Goal: Information Seeking & Learning: Learn about a topic

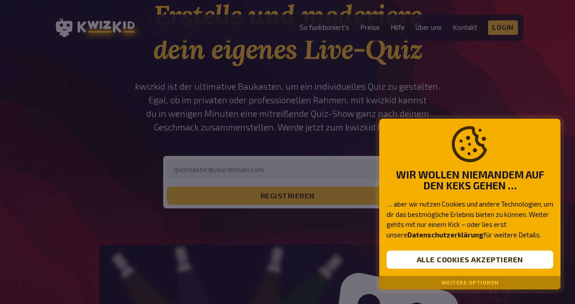
scroll to position [87, 0]
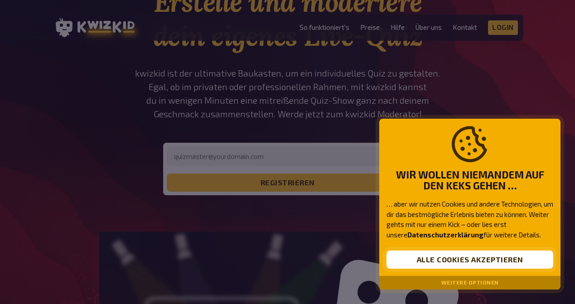
click at [447, 259] on button "Alle Cookies akzeptieren" at bounding box center [470, 260] width 167 height 18
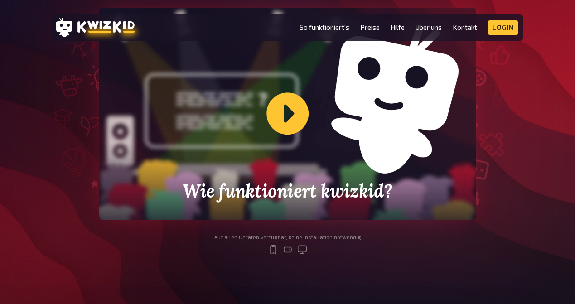
scroll to position [294, 0]
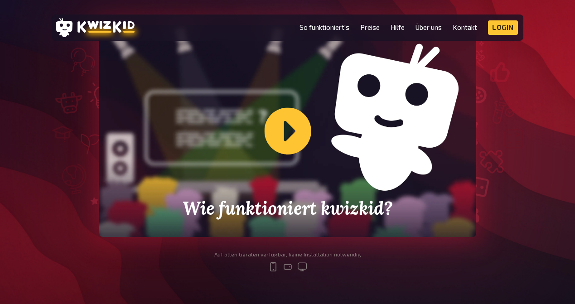
click at [266, 125] on div "Wie funktioniert kwizkid?" at bounding box center [287, 131] width 377 height 212
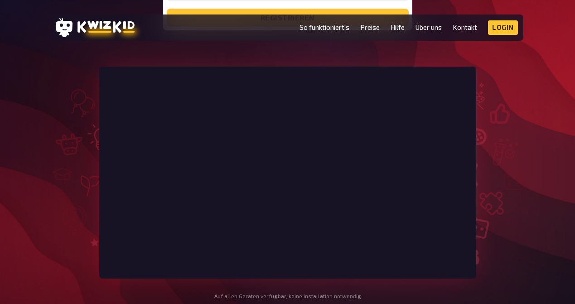
scroll to position [246, 0]
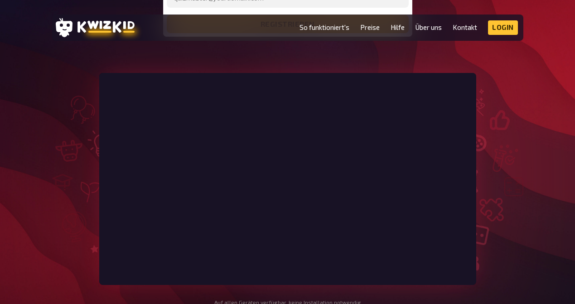
click at [329, 21] on li "So funktioniert's" at bounding box center [325, 27] width 50 height 15
click at [332, 32] on li "So funktioniert's" at bounding box center [325, 27] width 50 height 15
click at [328, 27] on link "So funktioniert's" at bounding box center [325, 28] width 50 height 8
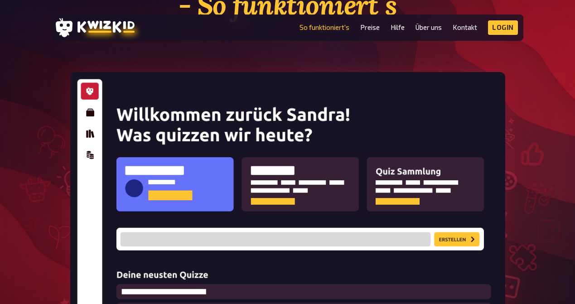
scroll to position [119, 0]
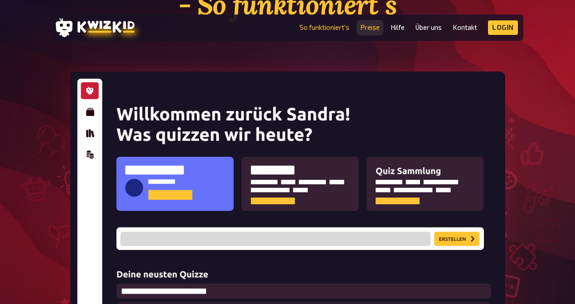
click at [367, 31] on link "Preise" at bounding box center [369, 28] width 19 height 8
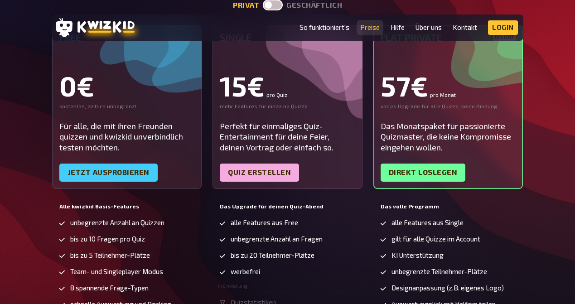
scroll to position [159, 0]
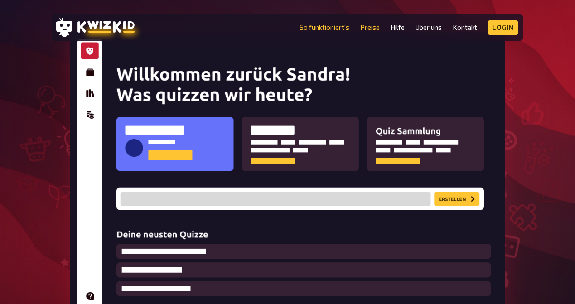
scroll to position [119, 0]
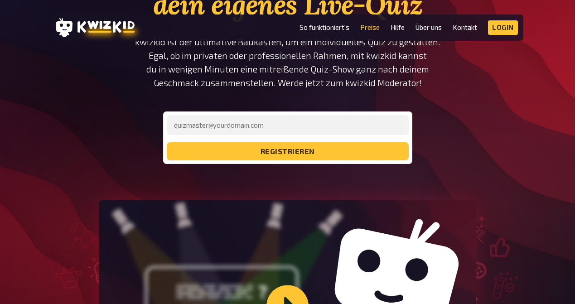
scroll to position [246, 0]
